Goal: Information Seeking & Learning: Find specific fact

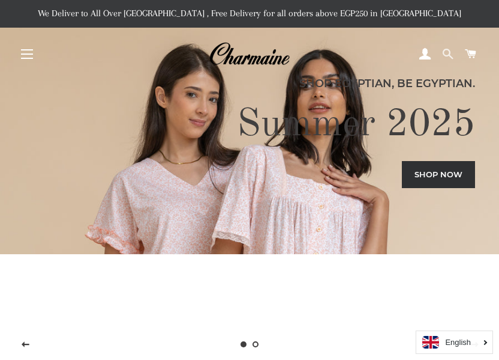
click at [448, 49] on span at bounding box center [447, 54] width 11 height 18
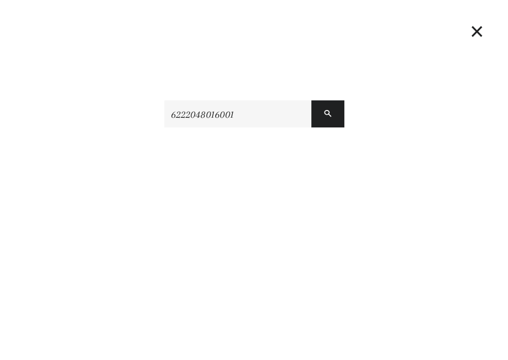
type input "6222048016001"
click at [311, 100] on button "Search" at bounding box center [327, 113] width 33 height 27
